Goal: Check status: Check status

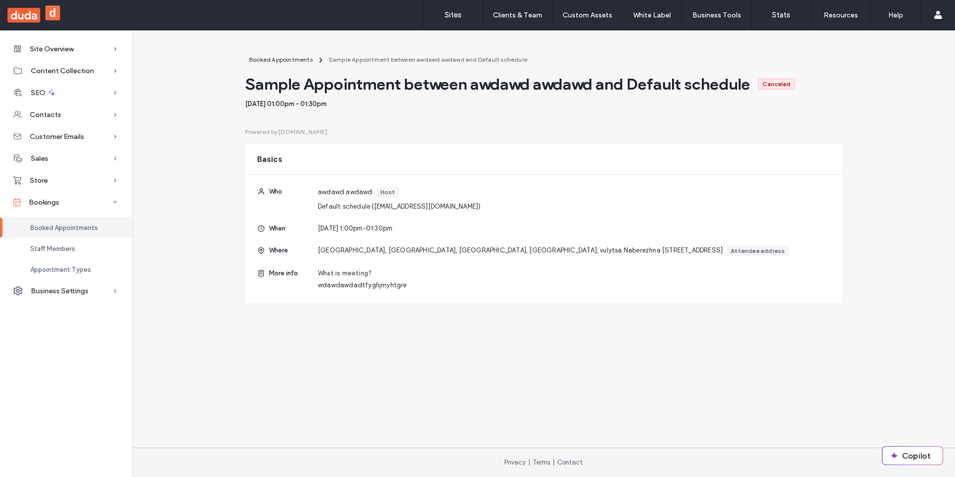
click at [91, 231] on div "Booked Appointments" at bounding box center [66, 227] width 132 height 21
